Goal: Task Accomplishment & Management: Manage account settings

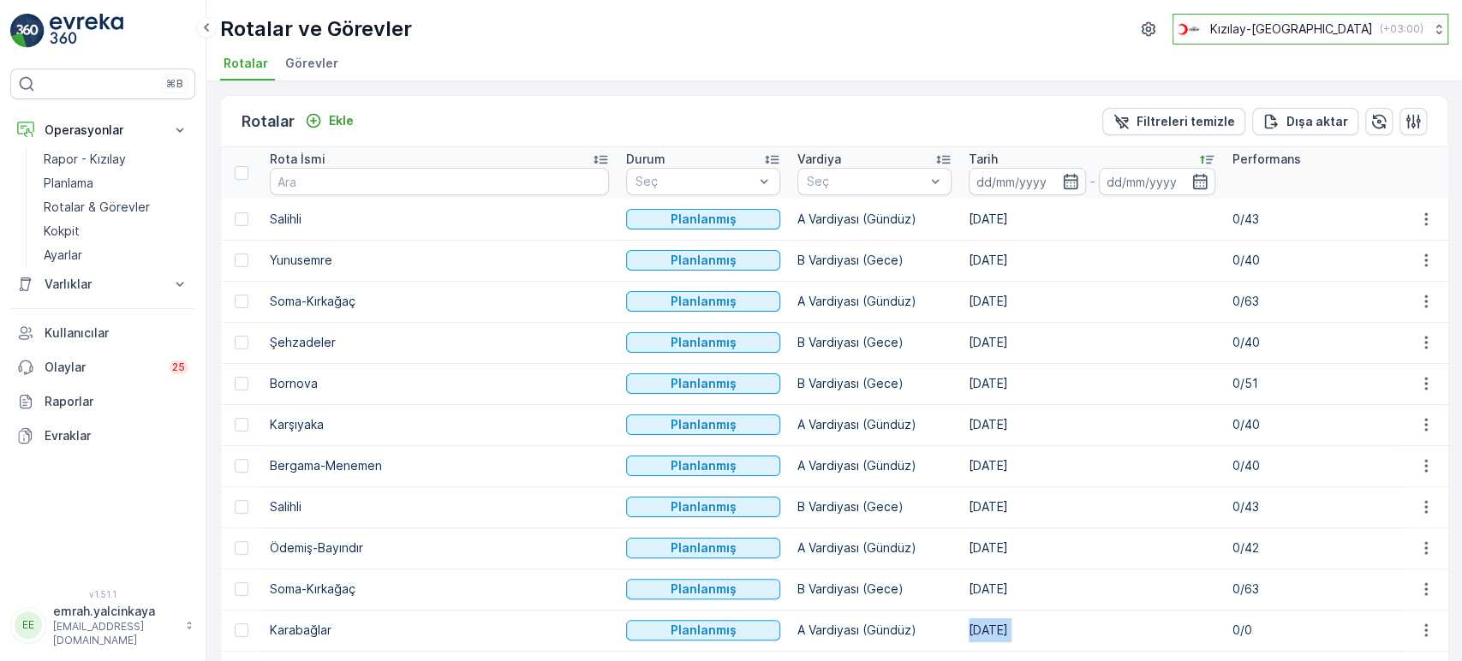
click at [1341, 32] on p "Kızılay-[GEOGRAPHIC_DATA]" at bounding box center [1291, 29] width 163 height 17
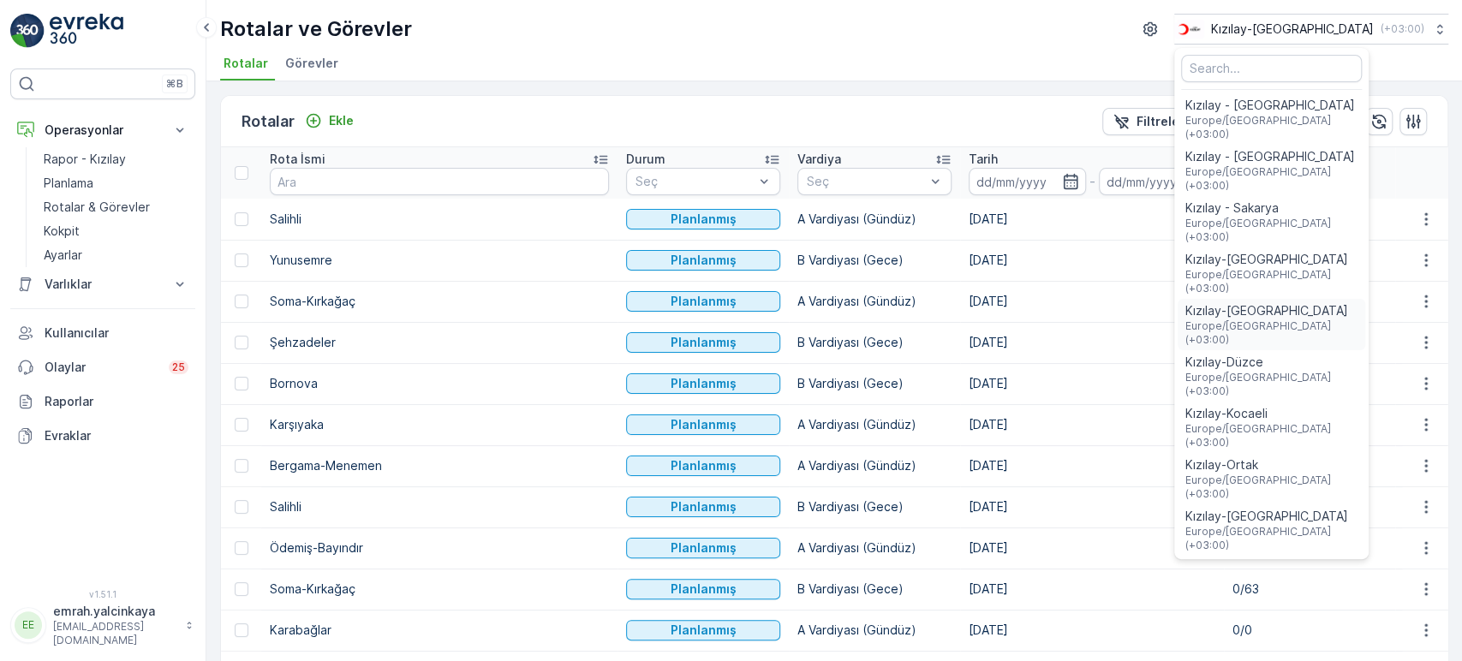
click at [1338, 319] on span "Europe/Istanbul (+03:00)" at bounding box center [1272, 332] width 174 height 27
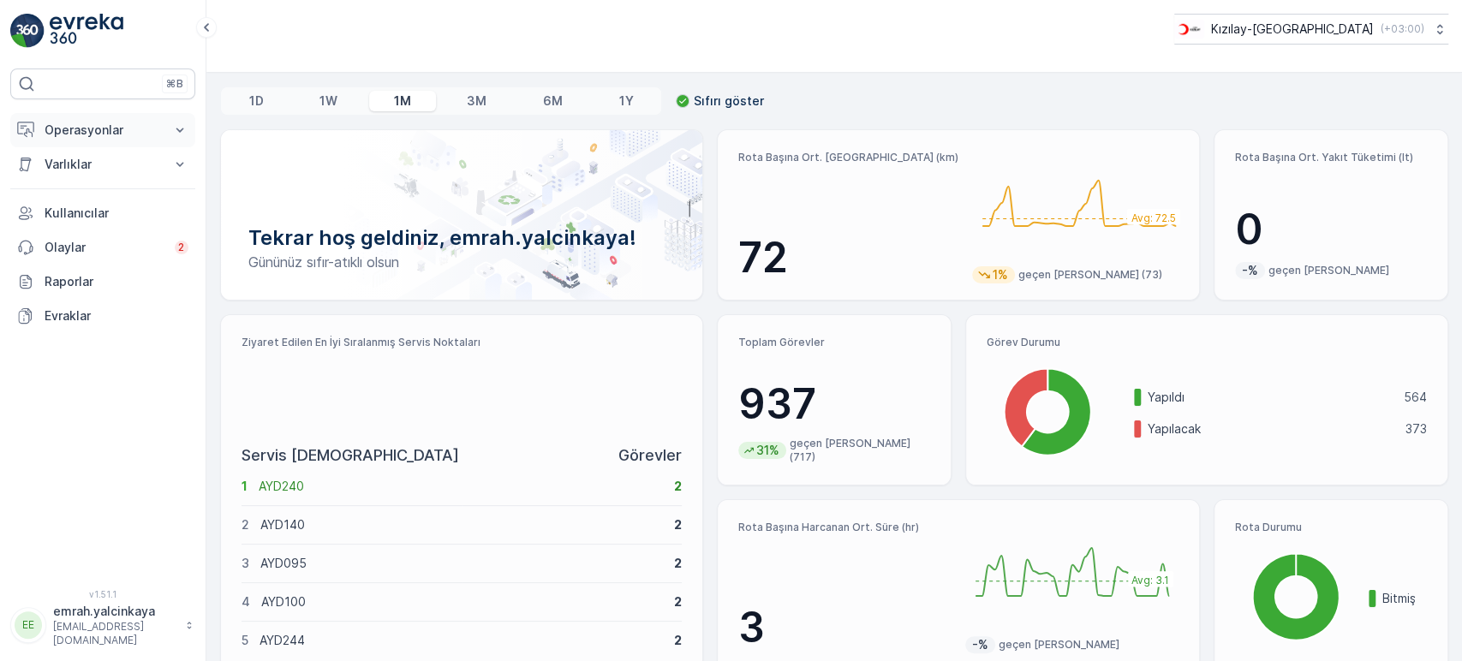
click at [69, 128] on p "Operasyonlar" at bounding box center [103, 130] width 116 height 17
click at [79, 160] on p "Rapor - Kızılay" at bounding box center [85, 159] width 82 height 17
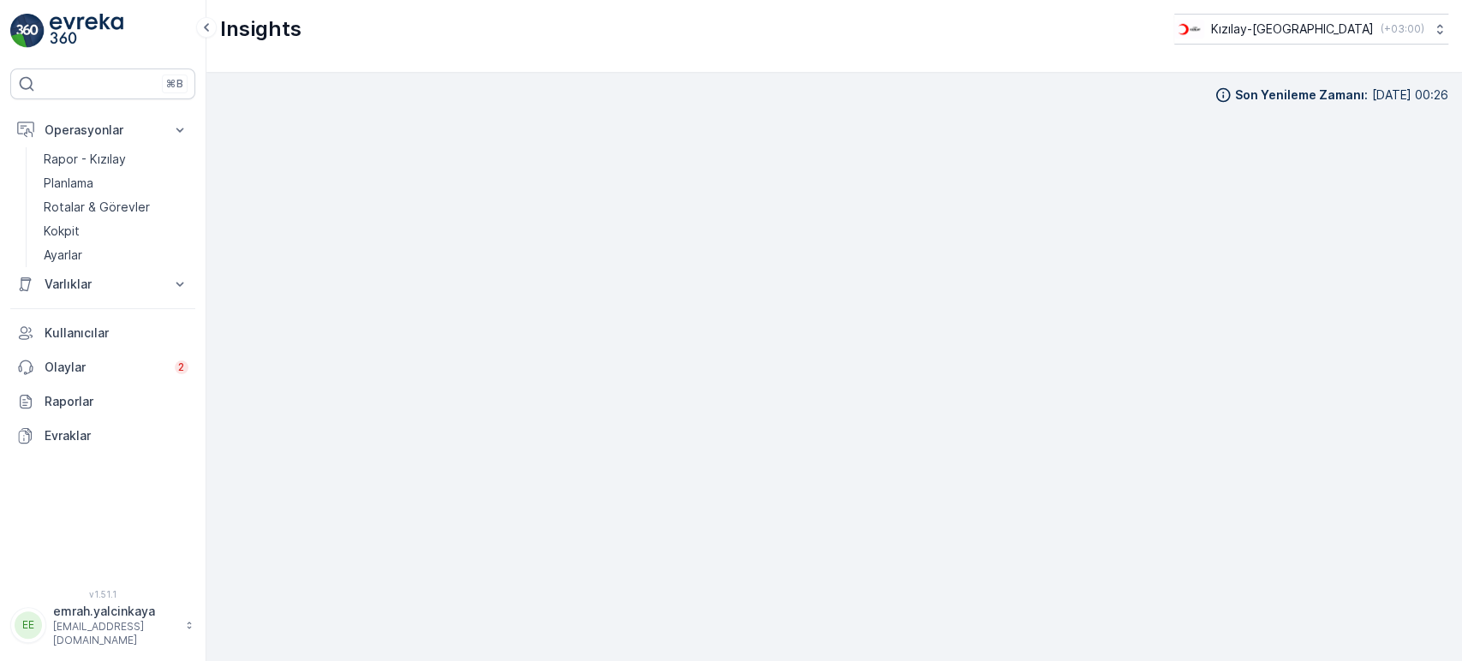
scroll to position [15, 0]
click at [100, 206] on p "Rotalar & Görevler" at bounding box center [97, 207] width 106 height 17
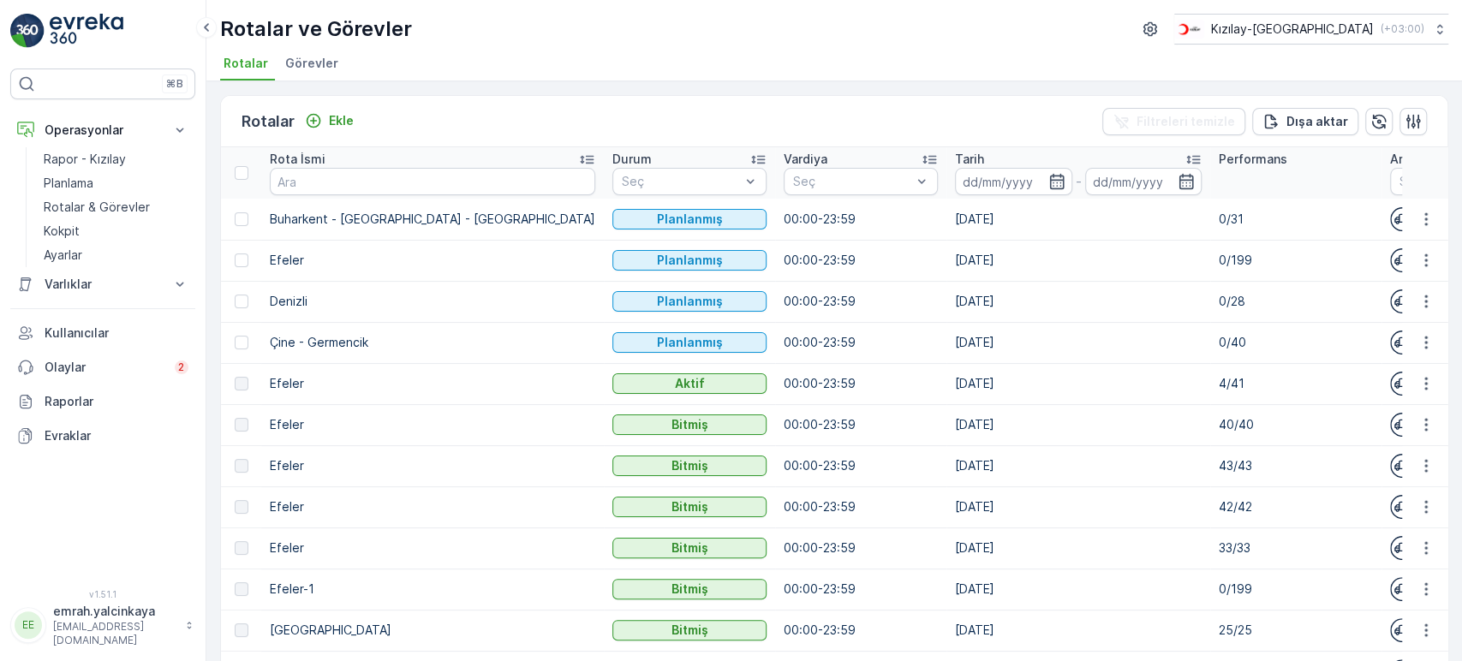
click at [1219, 377] on p "4/41" at bounding box center [1296, 383] width 154 height 17
click at [1384, 36] on div "Kızılay-Aydın ( +03:00 )" at bounding box center [1298, 29] width 250 height 19
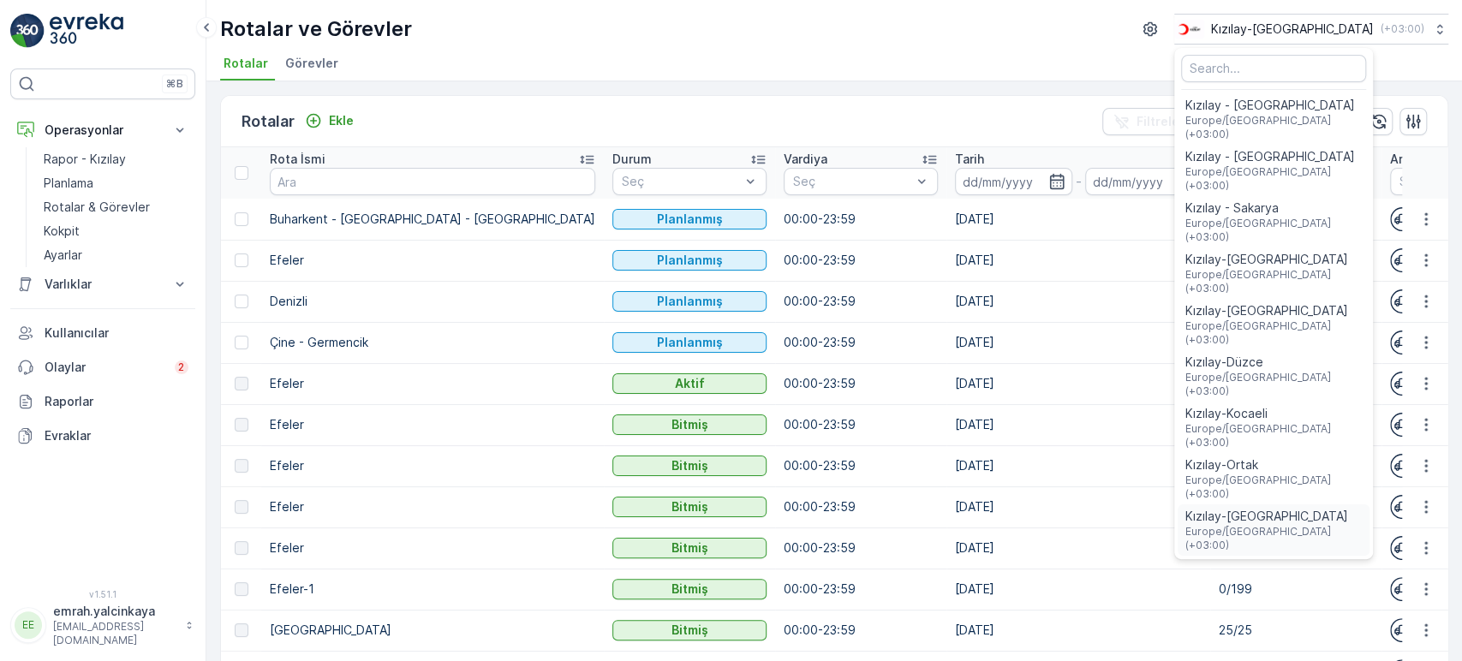
click at [1329, 508] on span "Kızılay-[GEOGRAPHIC_DATA]" at bounding box center [1274, 516] width 178 height 17
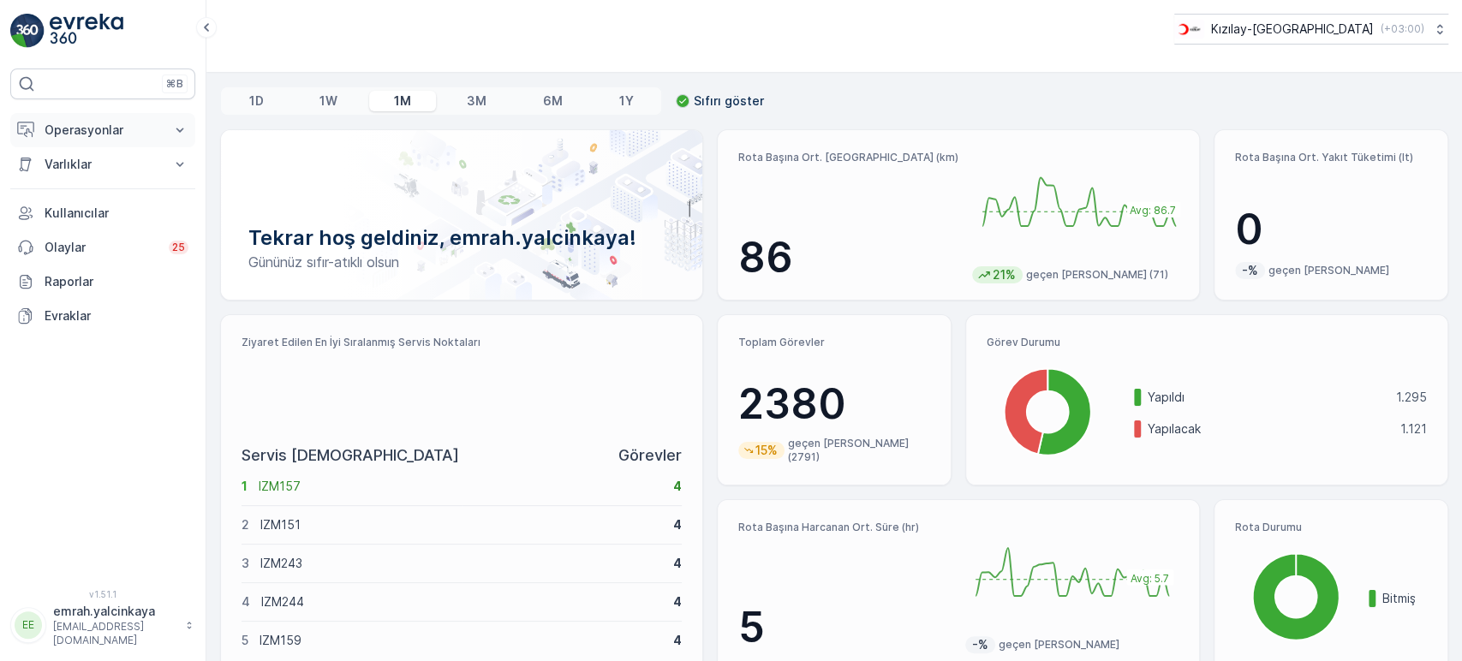
click at [91, 134] on p "Operasyonlar" at bounding box center [103, 130] width 116 height 17
click at [110, 201] on p "Rotalar & Görevler" at bounding box center [97, 207] width 106 height 17
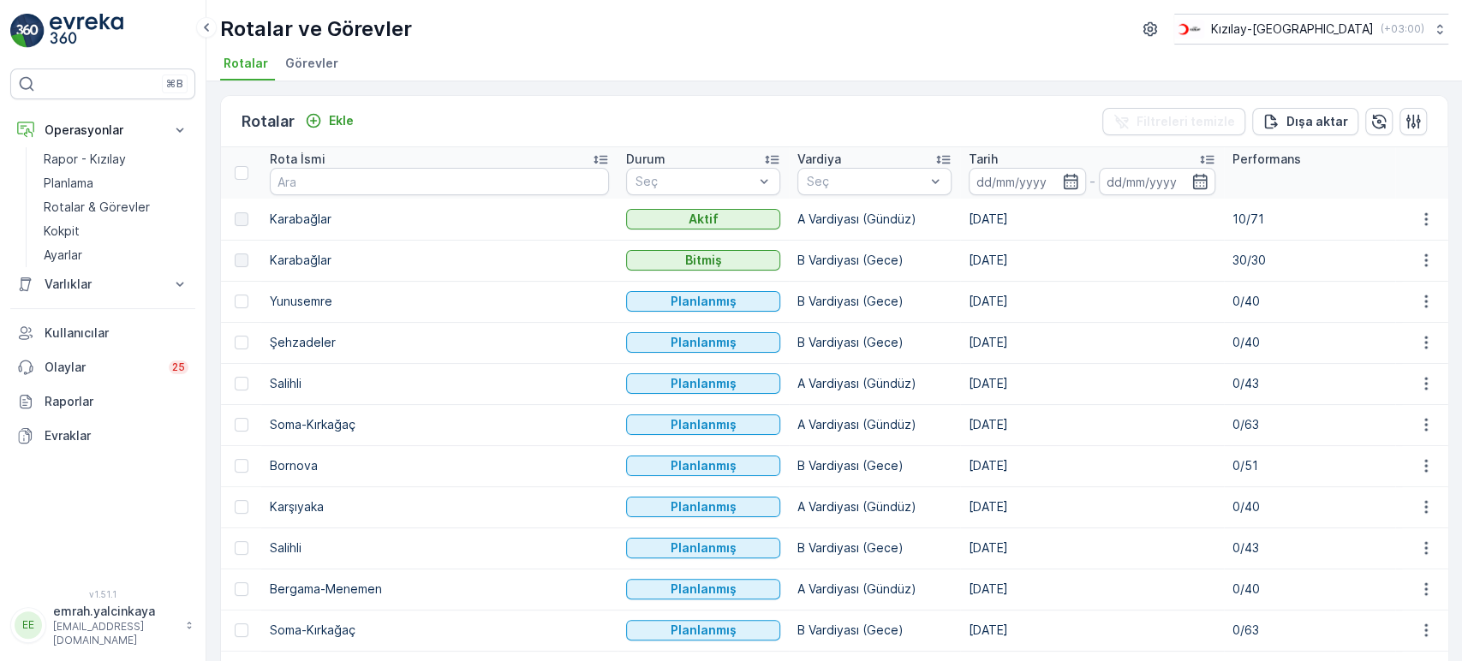
click at [1233, 216] on p "10/71" at bounding box center [1310, 219] width 154 height 17
click at [86, 158] on p "Rapor - Kızılay" at bounding box center [85, 159] width 82 height 17
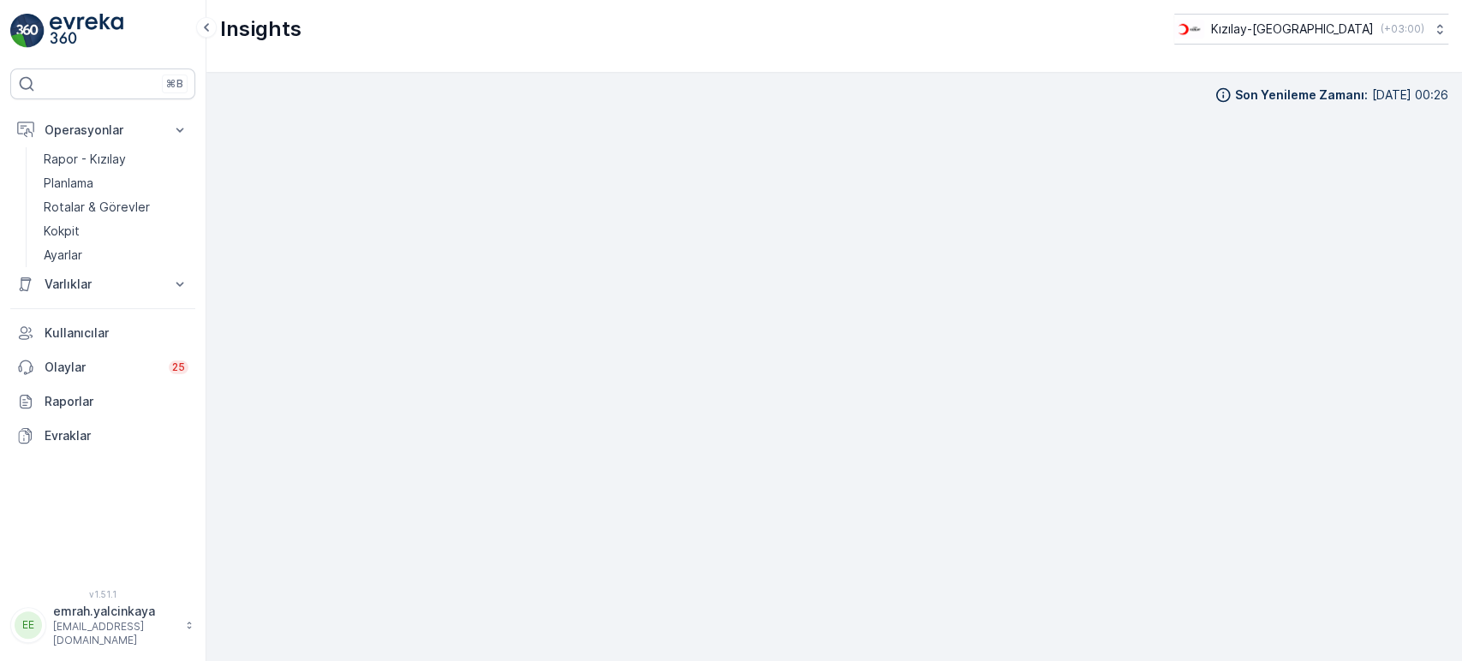
scroll to position [15, 0]
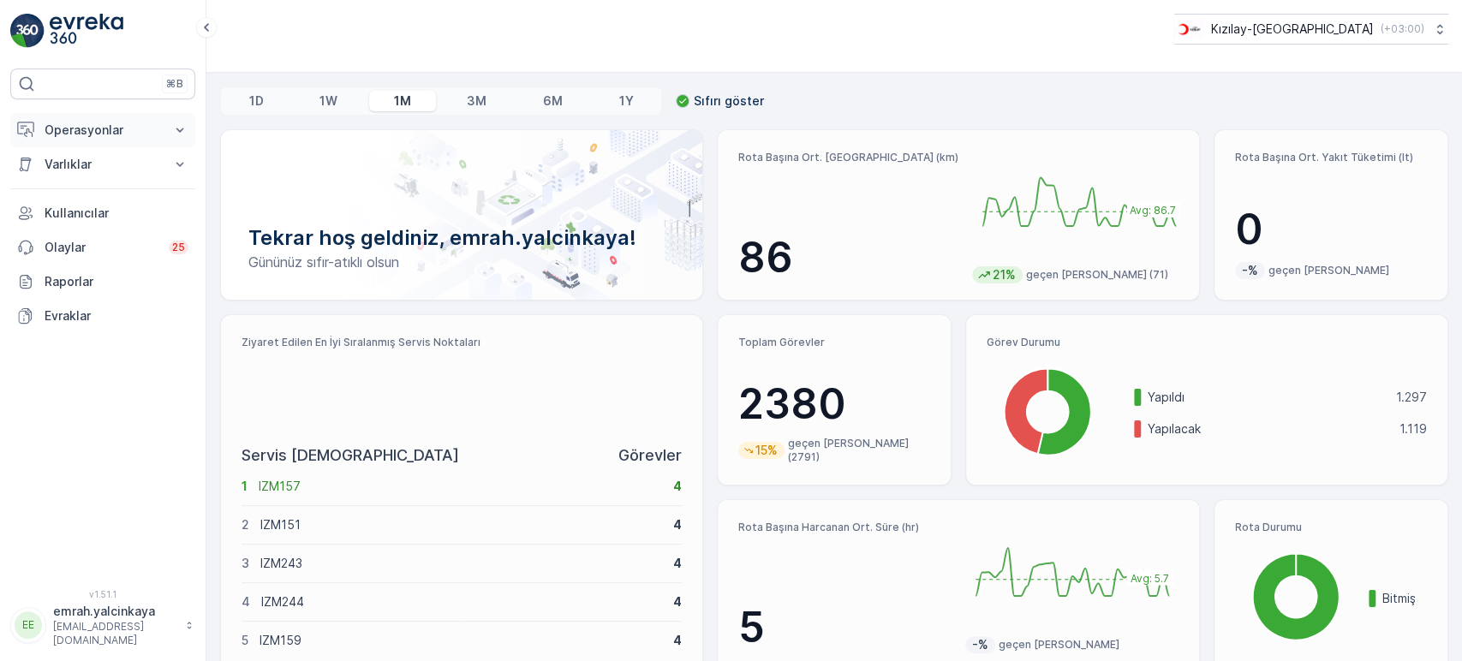
click at [102, 130] on p "Operasyonlar" at bounding box center [103, 130] width 116 height 17
click at [128, 196] on link "Rotalar & Görevler" at bounding box center [116, 207] width 158 height 24
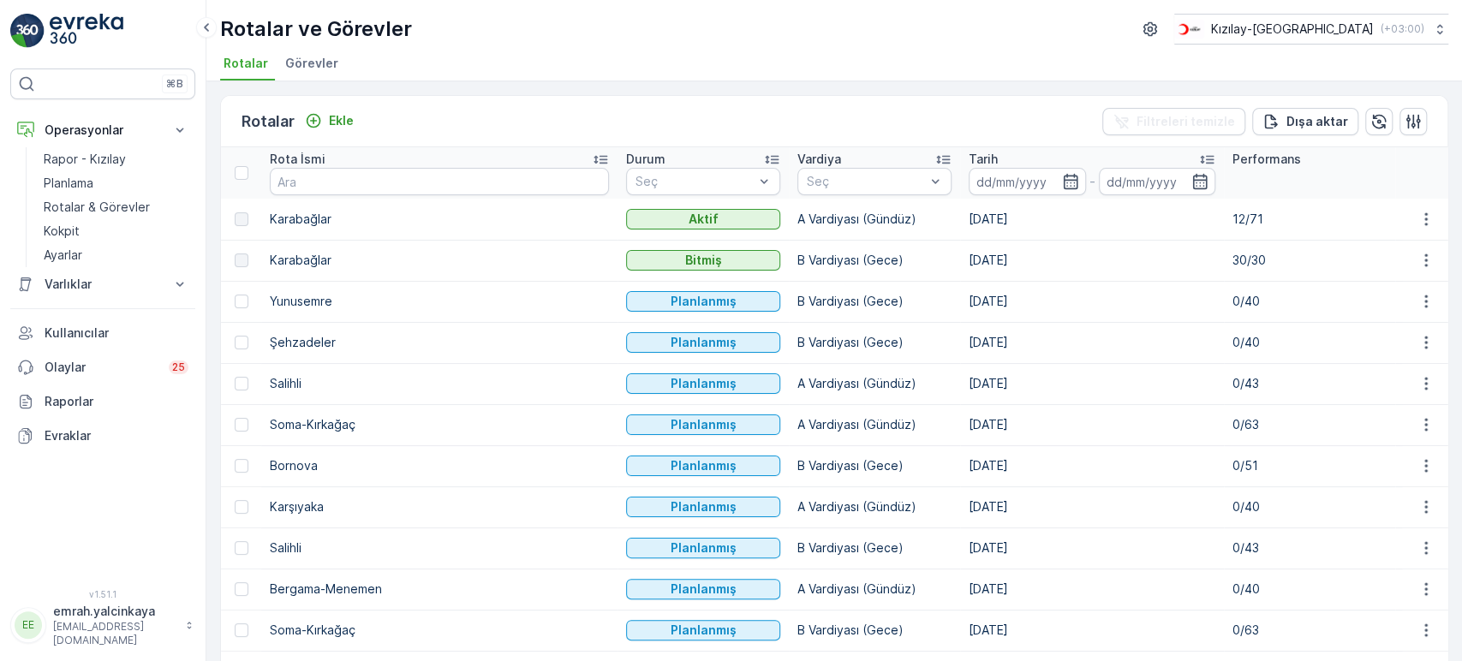
click at [969, 152] on p "Tarih" at bounding box center [983, 159] width 29 height 17
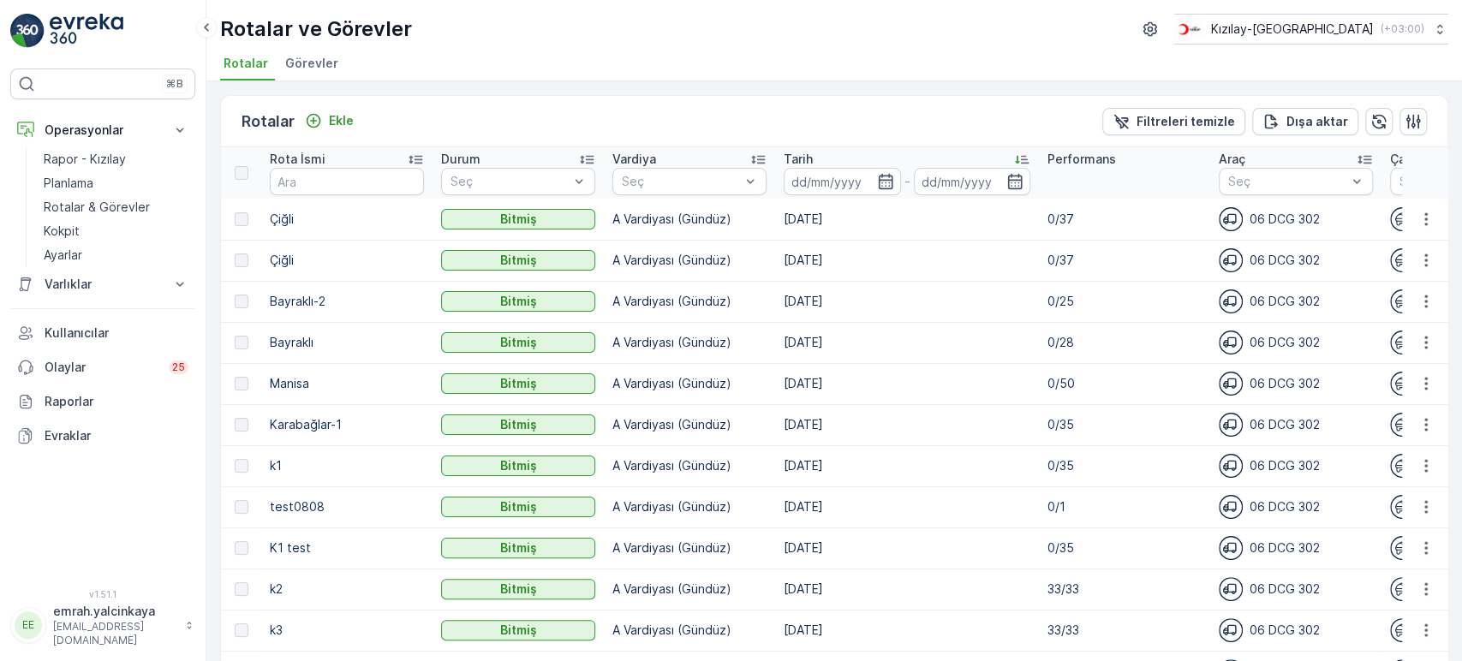
click at [806, 160] on p "Tarih" at bounding box center [798, 159] width 29 height 17
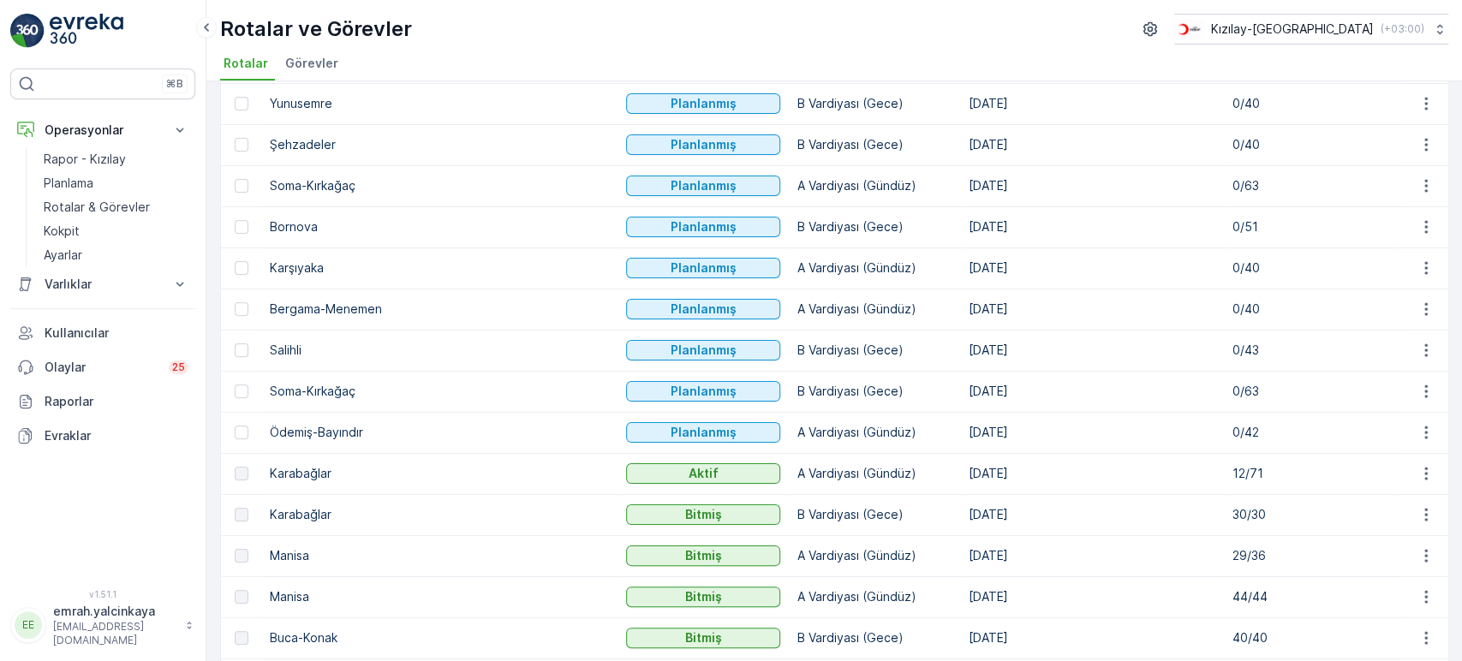
scroll to position [190, 0]
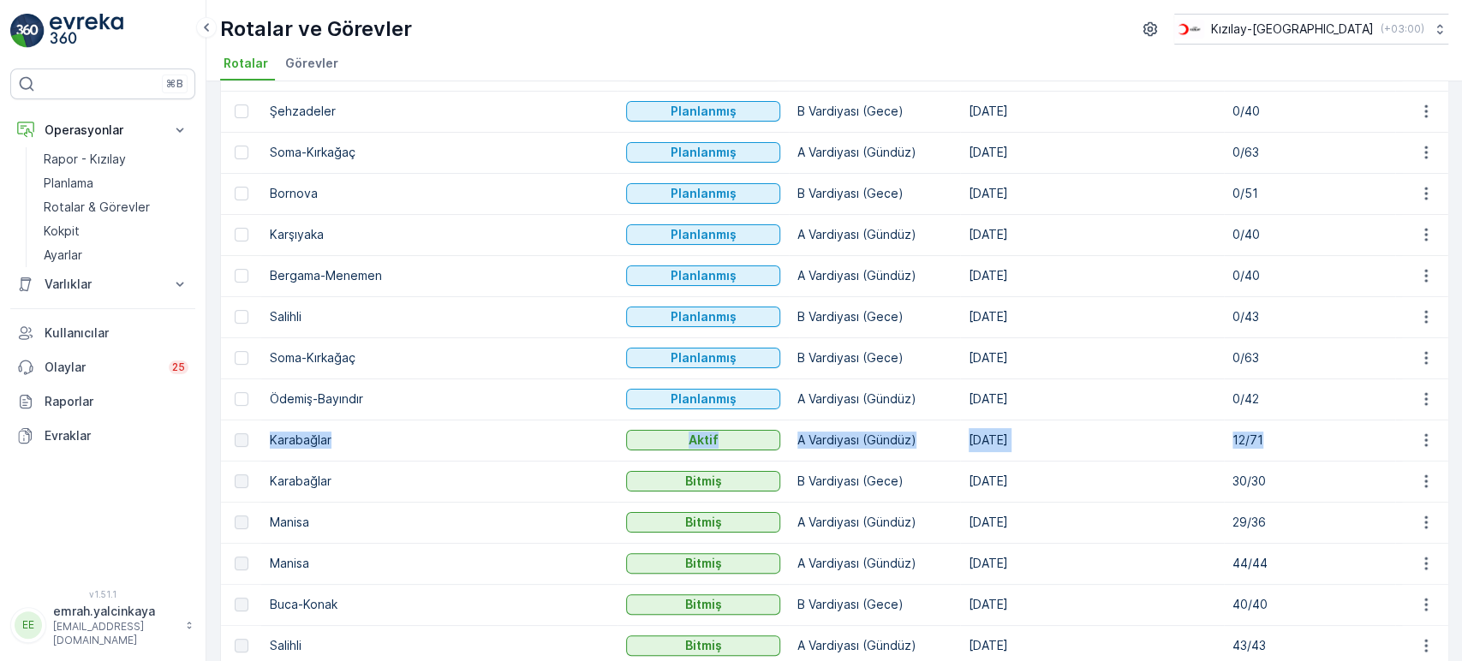
drag, startPoint x: 270, startPoint y: 439, endPoint x: 1151, endPoint y: 438, distance: 881.4
click at [1151, 438] on tr "Karabağlar Aktif A Vardiyası (Gündüz) 07.10.2025 12/71 06 DCG 302 06DCG302" at bounding box center [1002, 440] width 1563 height 41
click at [1233, 438] on p "12/71" at bounding box center [1310, 440] width 154 height 17
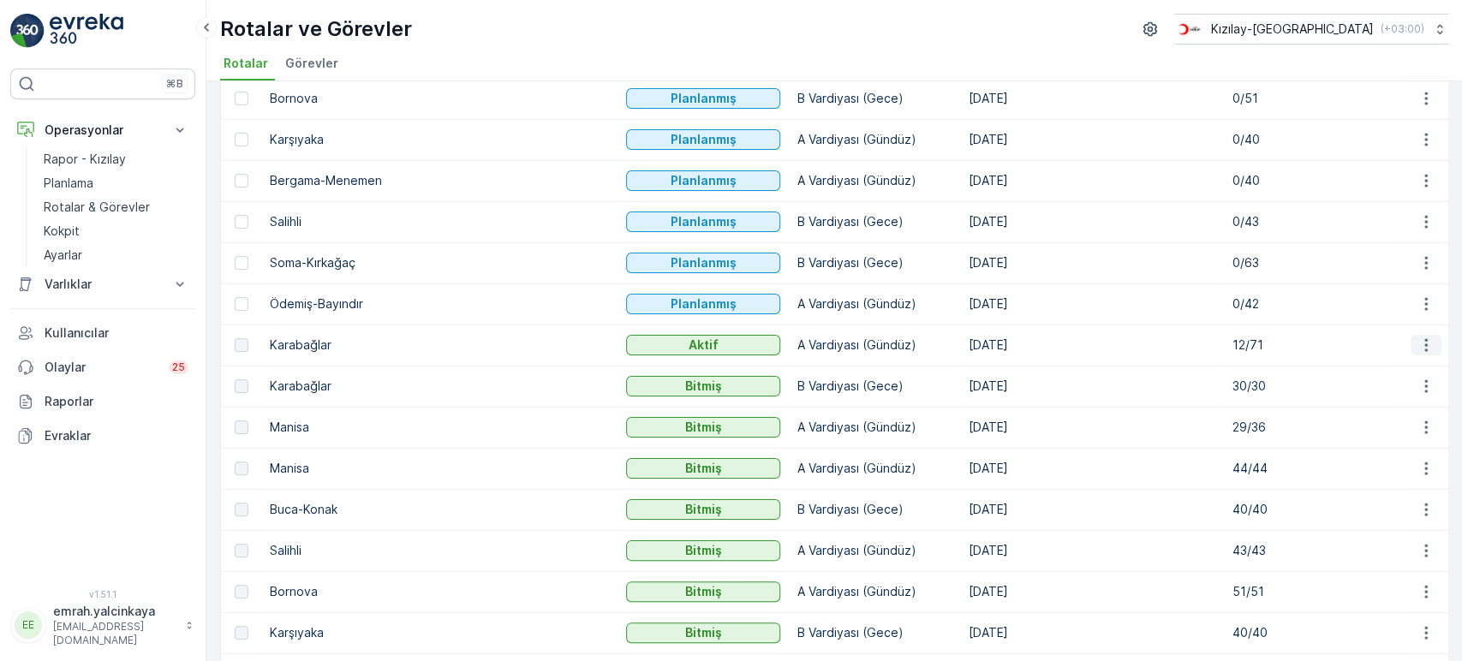
click at [1425, 348] on icon "button" at bounding box center [1426, 345] width 17 height 17
click at [1432, 364] on span "Daha fazla ayrıntı görün" at bounding box center [1386, 369] width 136 height 17
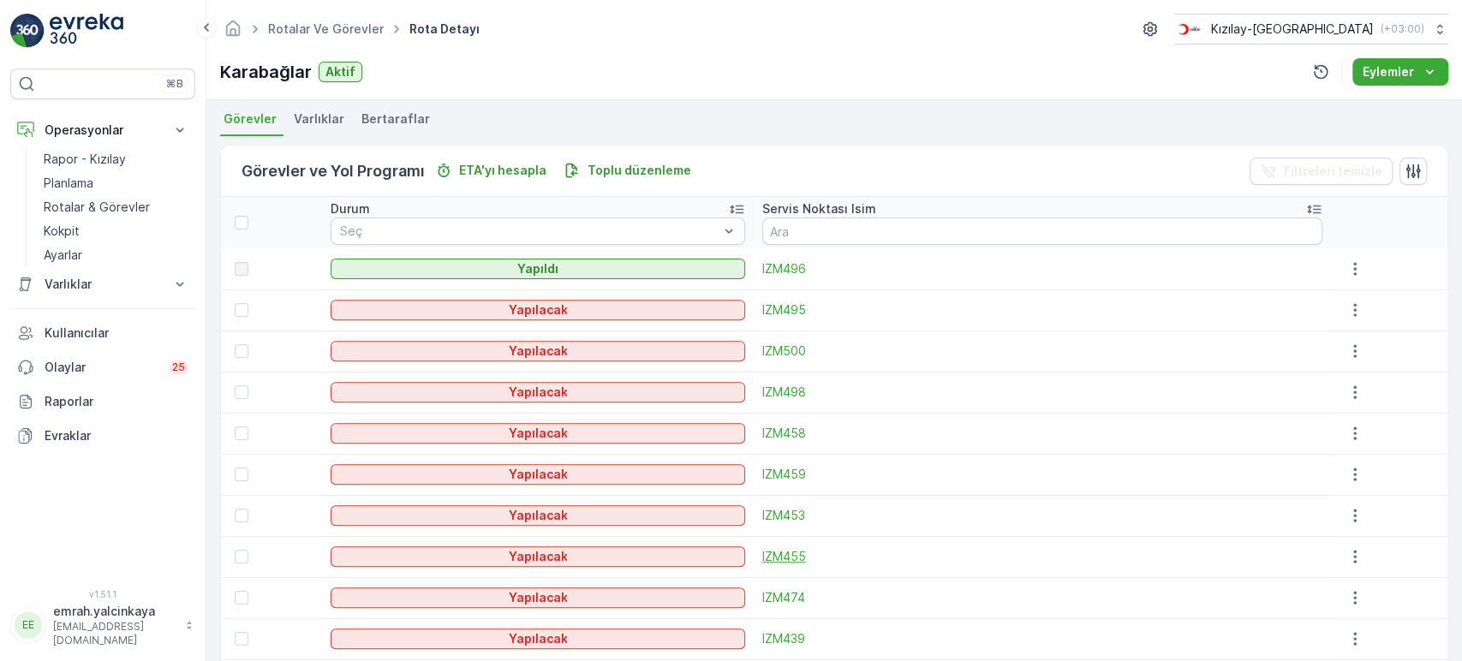
scroll to position [380, 0]
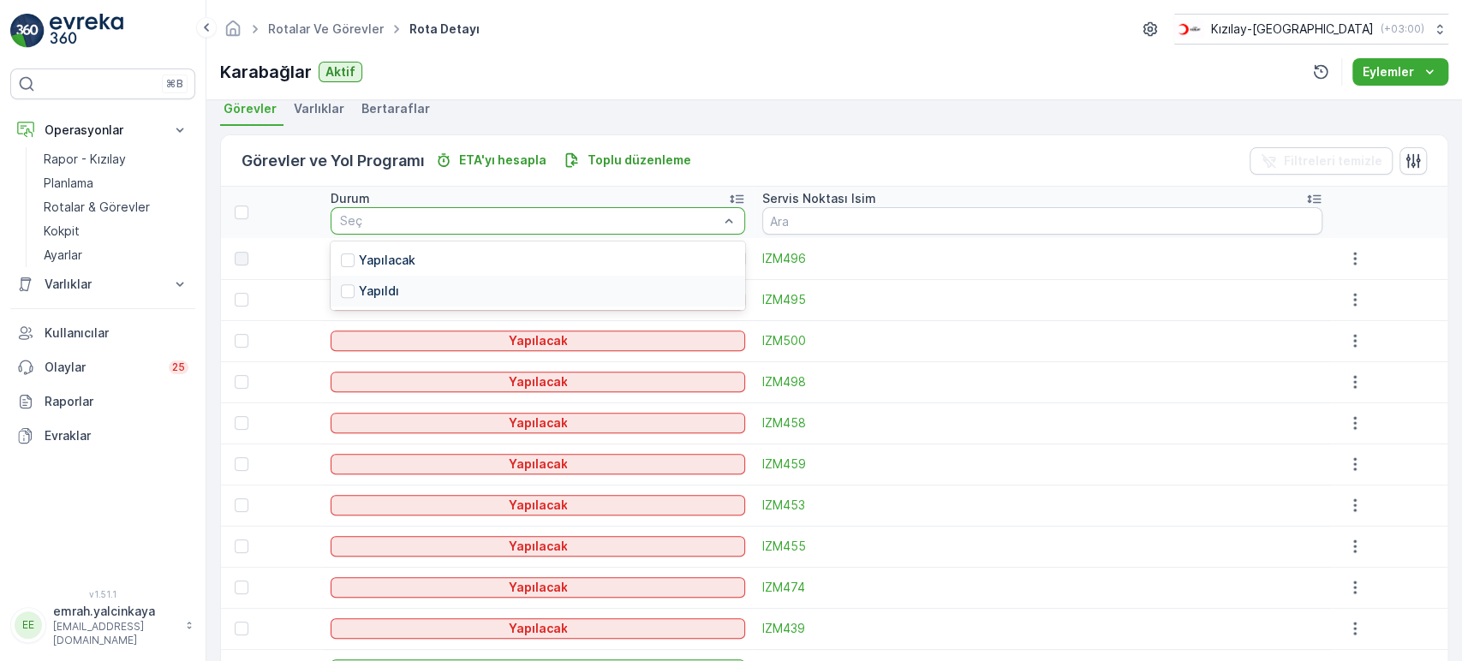
click at [713, 290] on div "Yapıldı" at bounding box center [538, 291] width 414 height 31
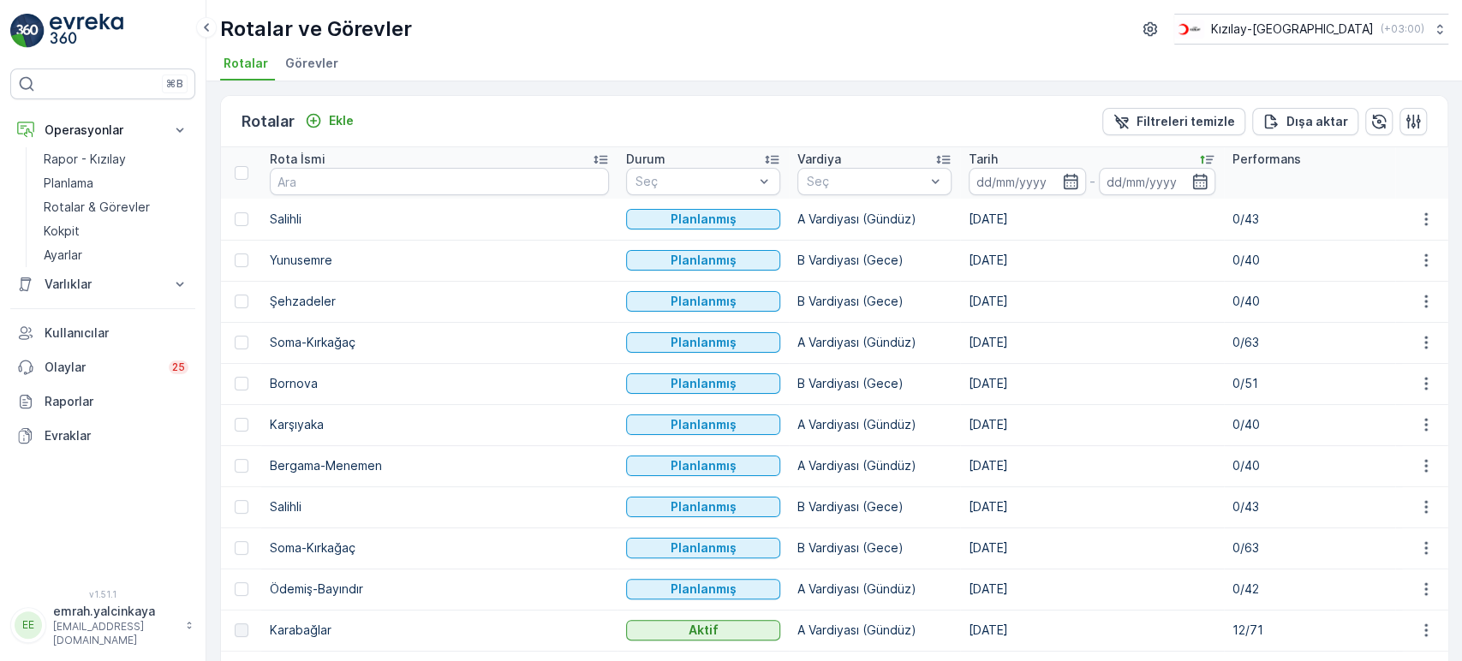
scroll to position [95, 0]
